Goal: Task Accomplishment & Management: Manage account settings

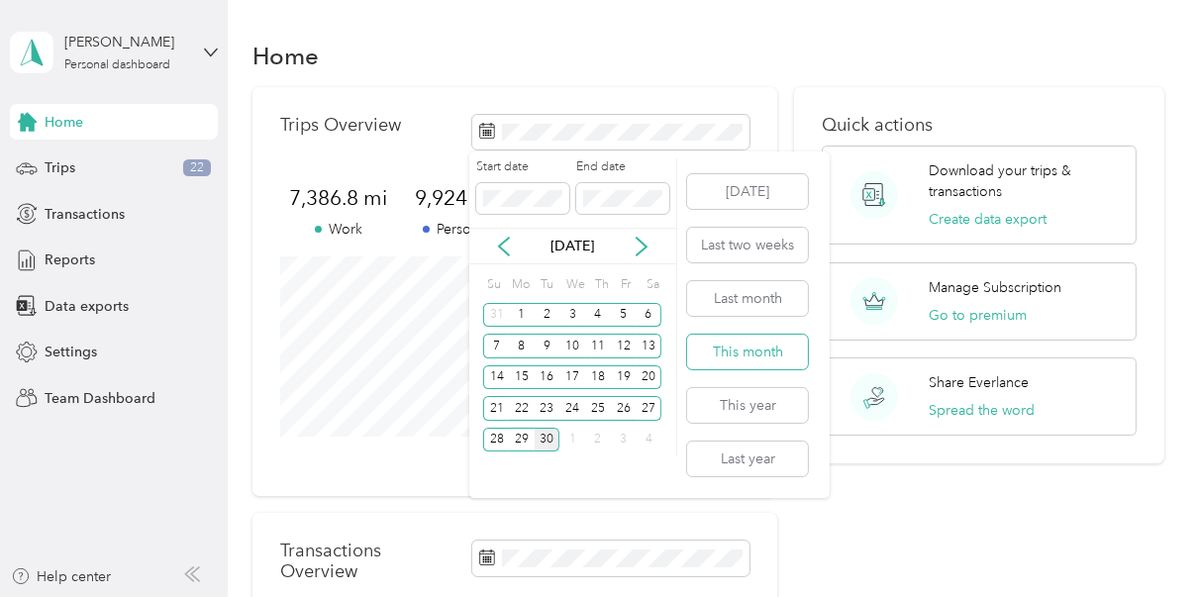
click at [716, 347] on button "This month" at bounding box center [747, 352] width 121 height 35
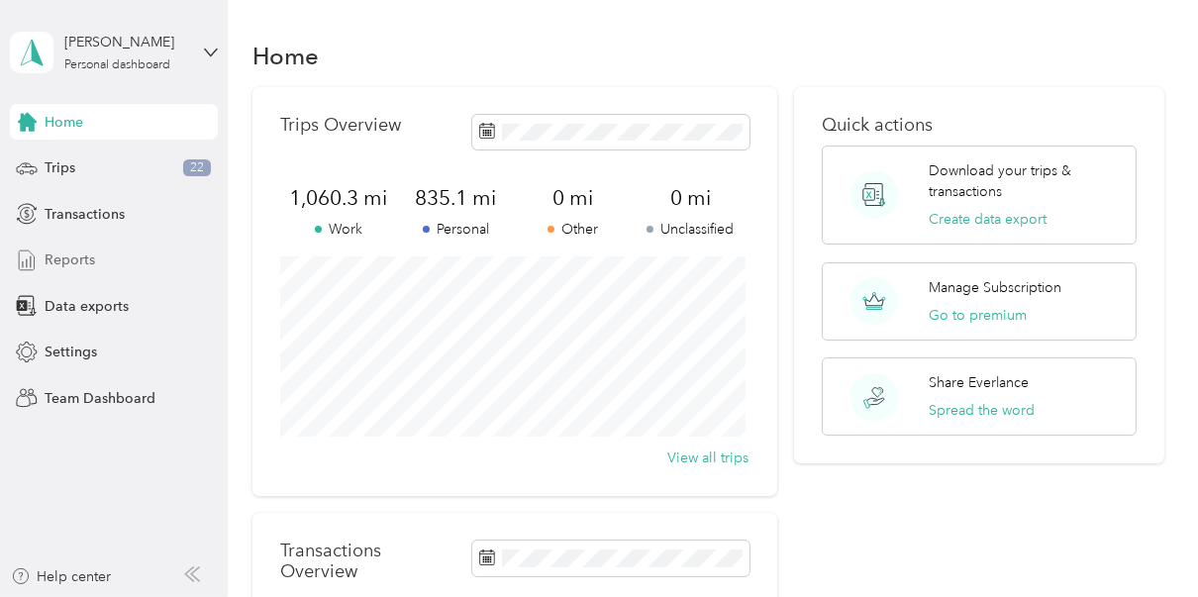
click at [68, 264] on span "Reports" at bounding box center [70, 260] width 51 height 21
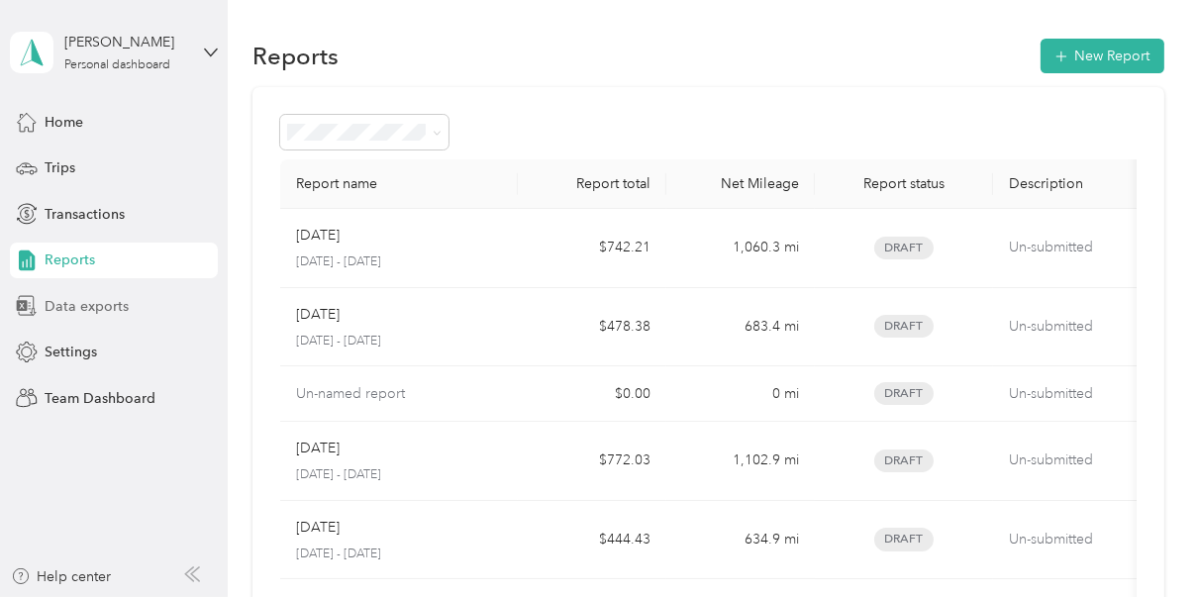
click at [108, 297] on span "Data exports" at bounding box center [87, 306] width 84 height 21
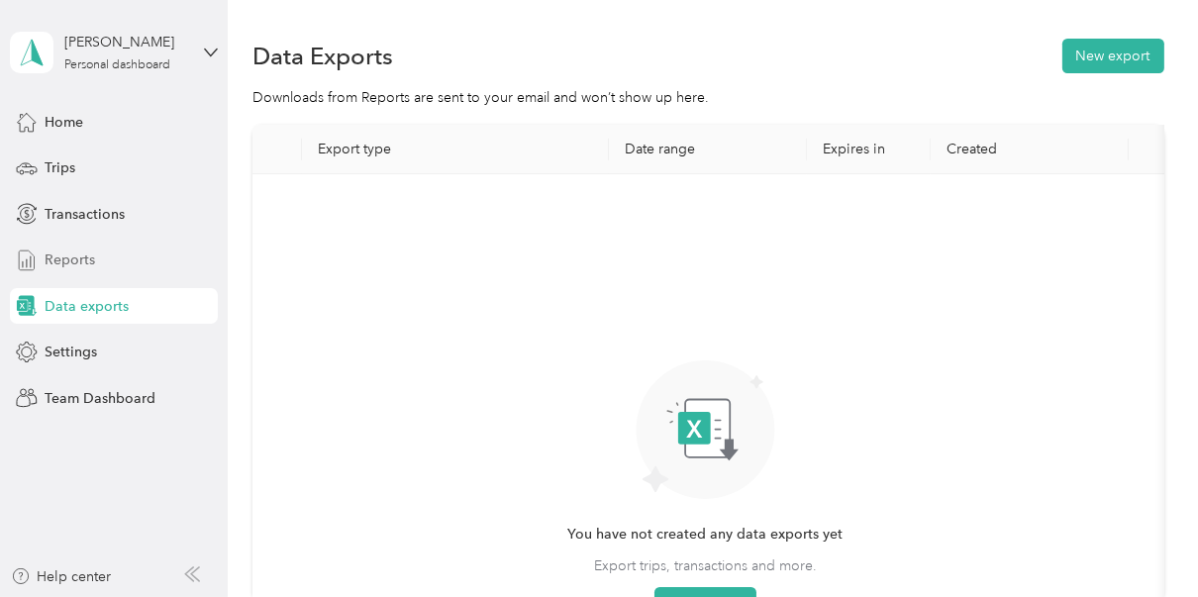
click at [105, 269] on div "Reports" at bounding box center [114, 261] width 208 height 36
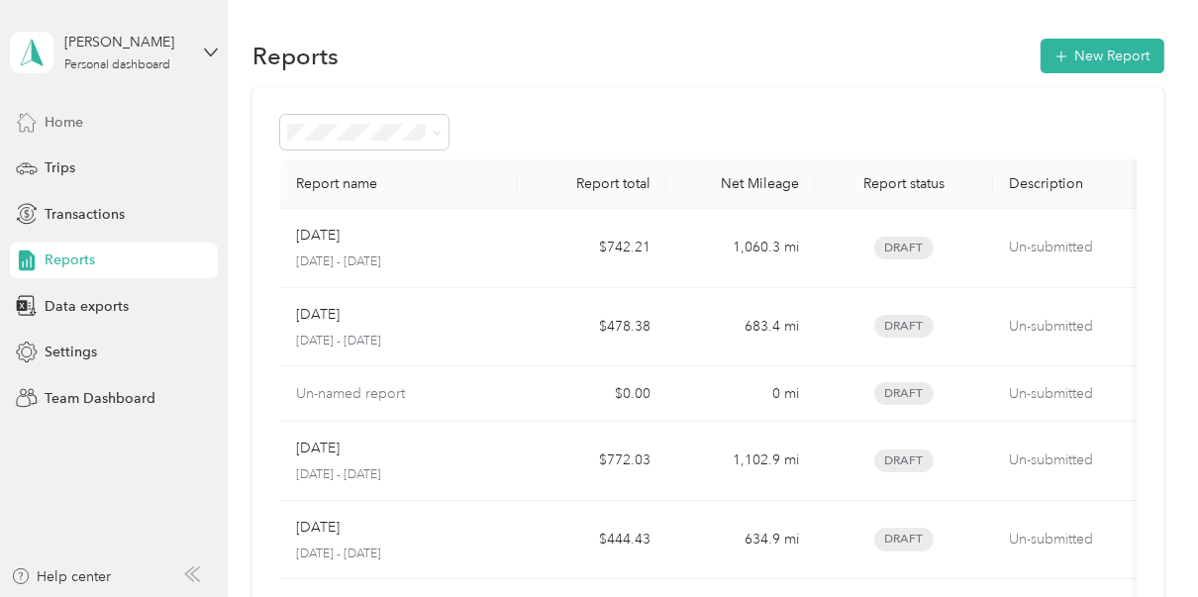
click at [91, 119] on div "Home" at bounding box center [114, 122] width 208 height 36
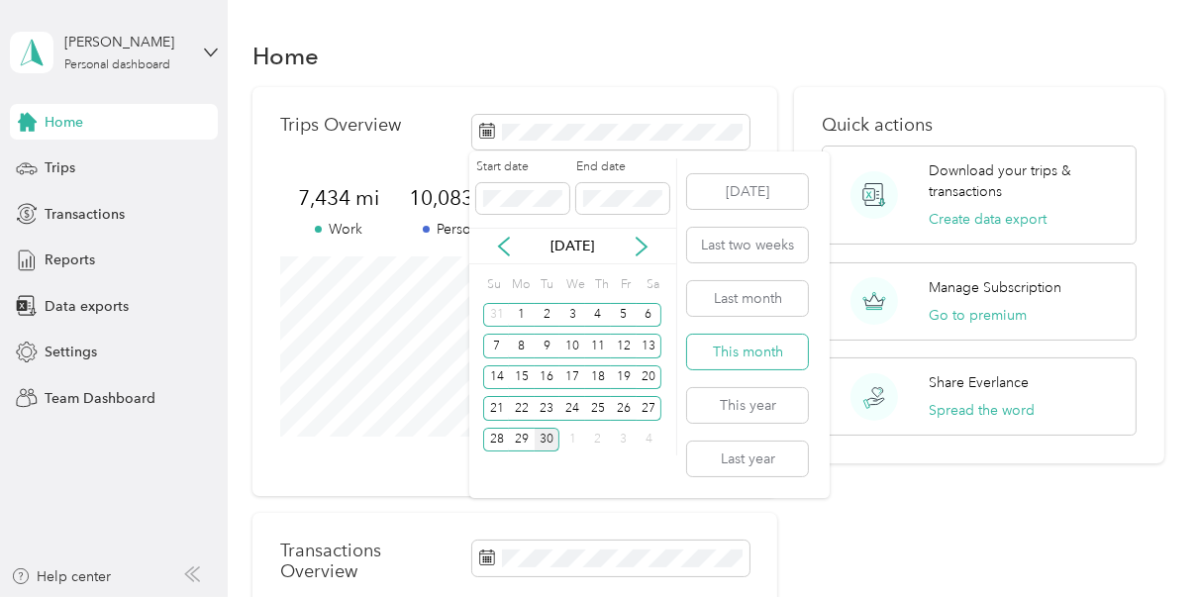
click at [726, 355] on button "This month" at bounding box center [747, 352] width 121 height 35
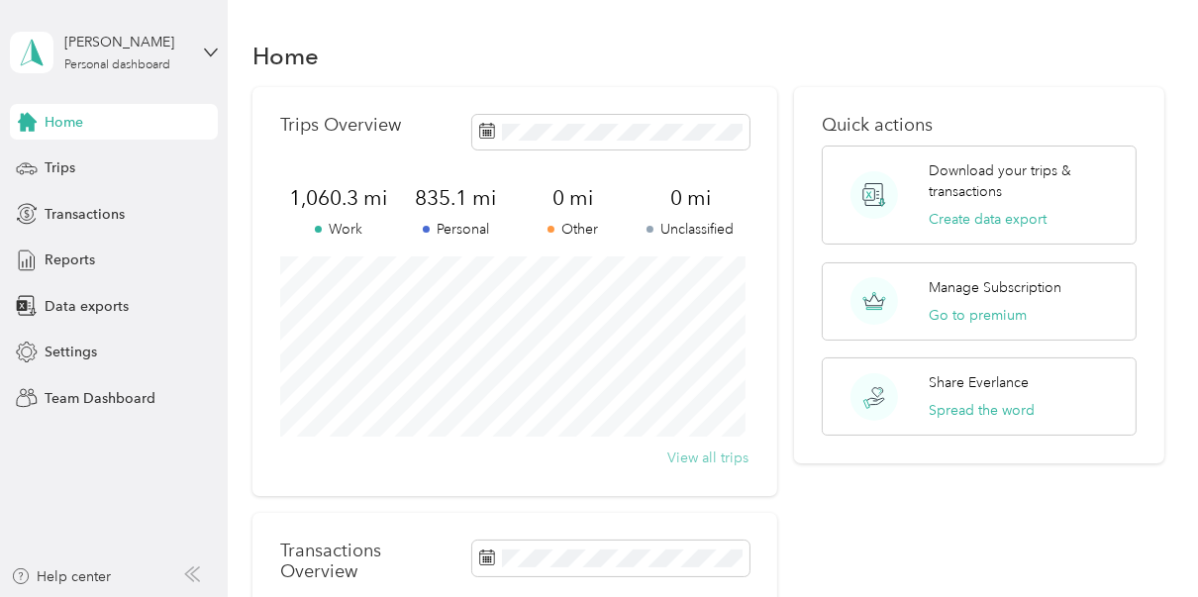
click at [700, 457] on button "View all trips" at bounding box center [708, 458] width 81 height 21
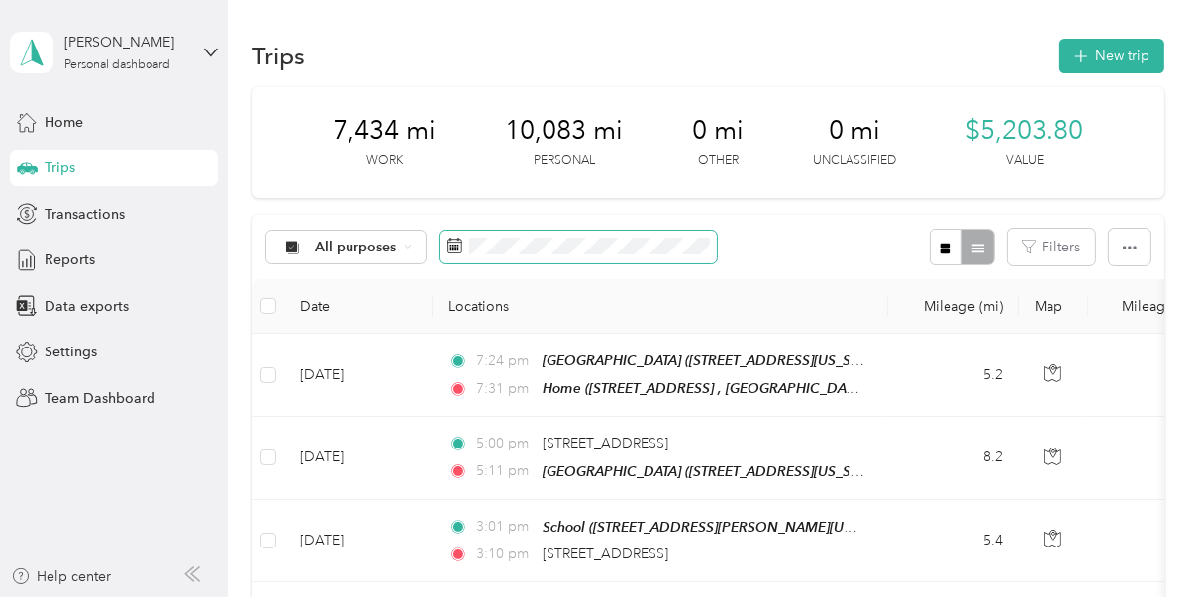
click at [553, 256] on span at bounding box center [578, 248] width 277 height 34
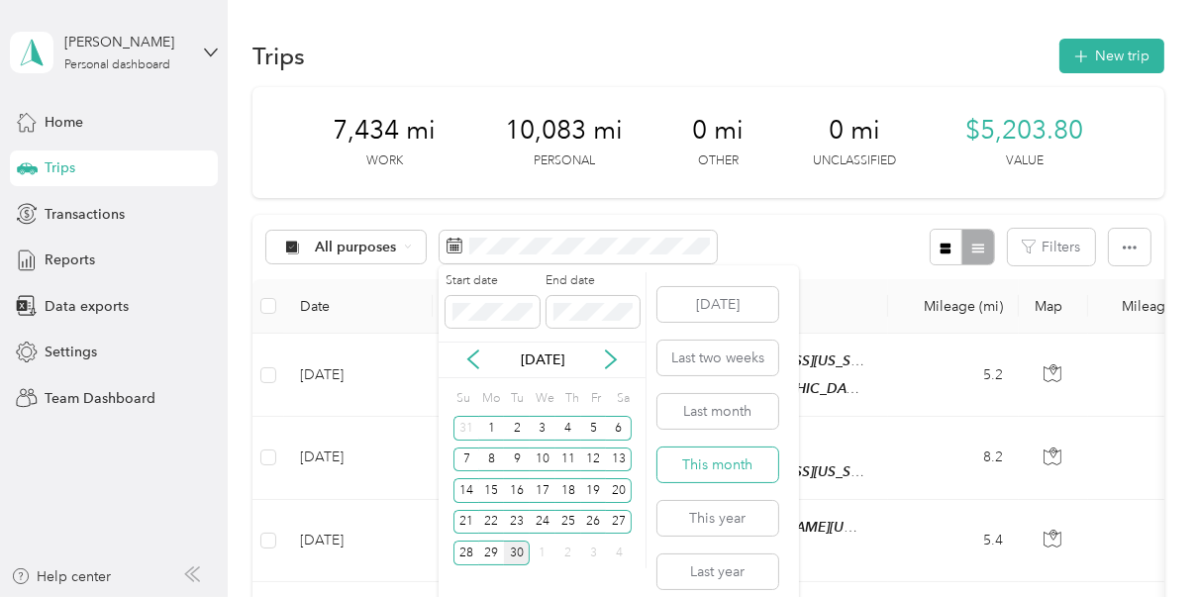
click at [725, 470] on button "This month" at bounding box center [718, 465] width 121 height 35
